Goal: Register for event/course

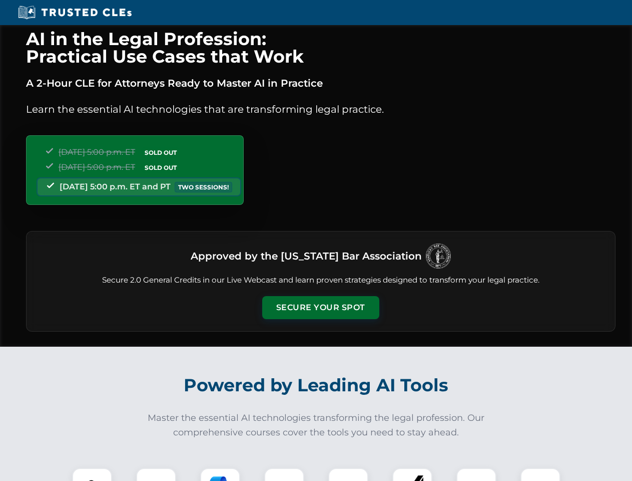
click at [320, 307] on button "Secure Your Spot" at bounding box center [320, 307] width 117 height 23
click at [92, 474] on img at bounding box center [92, 487] width 29 height 29
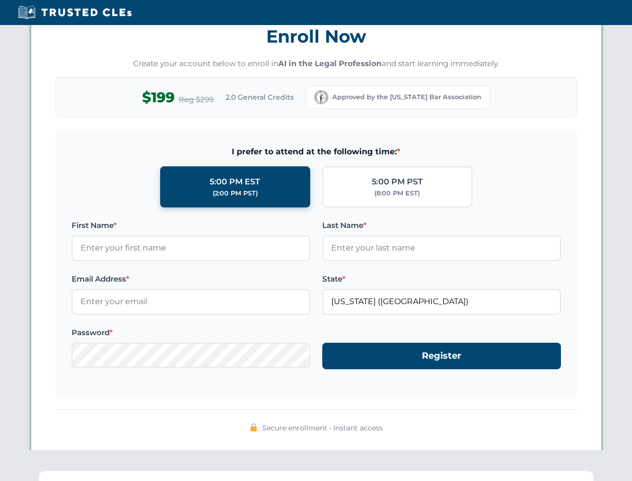
click at [284, 474] on div "AI in the Legal Profession: Practical Use Cases that Work A 2-Hour CLE for Atto…" at bounding box center [316, 328] width 632 height 2342
